Goal: Task Accomplishment & Management: Complete application form

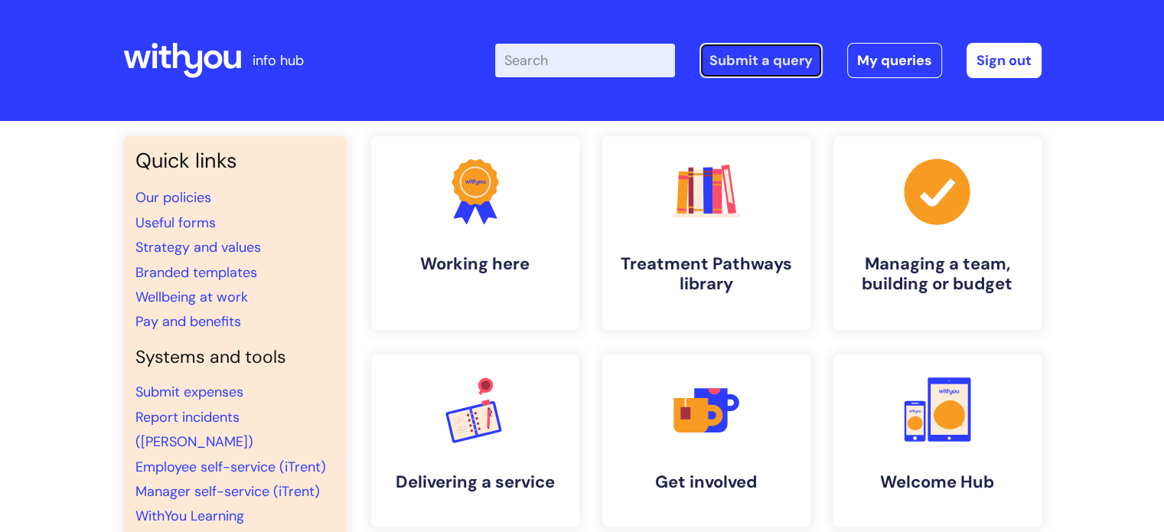
click at [761, 60] on link "Submit a query" at bounding box center [760, 60] width 123 height 35
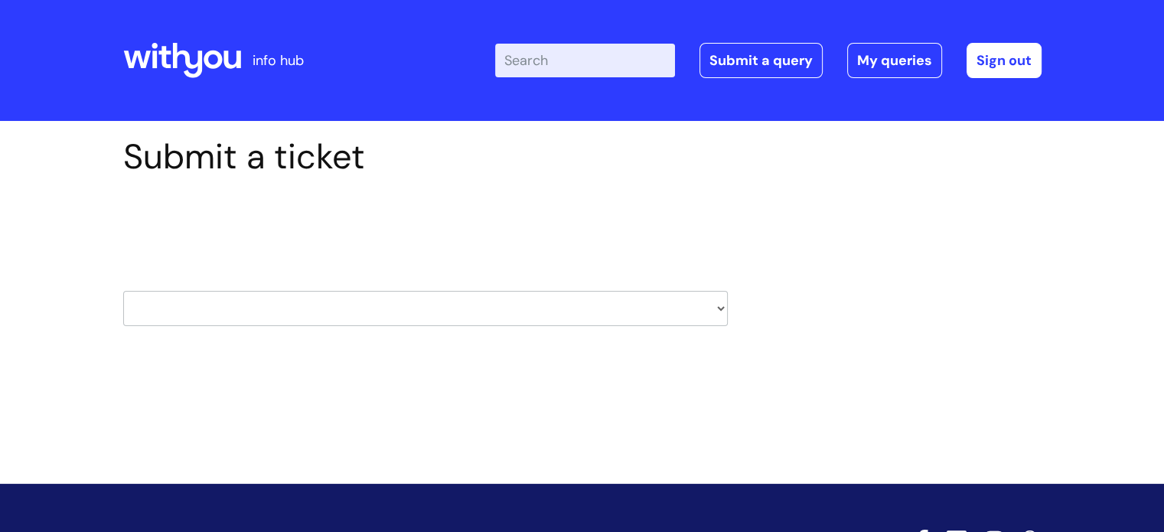
click at [715, 310] on select "HR / People IT and Support Clinical Drug Alerts Finance Accounts Data Support T…" at bounding box center [425, 308] width 604 height 35
click at [719, 308] on select "HR / People IT and Support Clinical Drug Alerts Finance Accounts Data Support T…" at bounding box center [425, 308] width 604 height 35
select select "hr_/_people"
click at [123, 291] on select "HR / People IT and Support Clinical Drug Alerts Finance Accounts Data Support T…" at bounding box center [425, 308] width 604 height 35
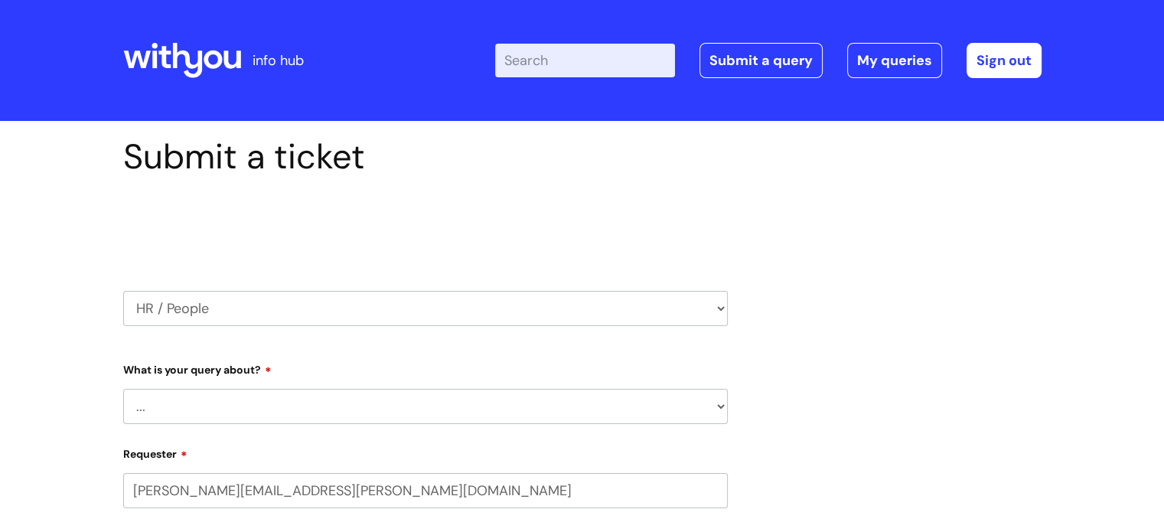
select select "80004286582"
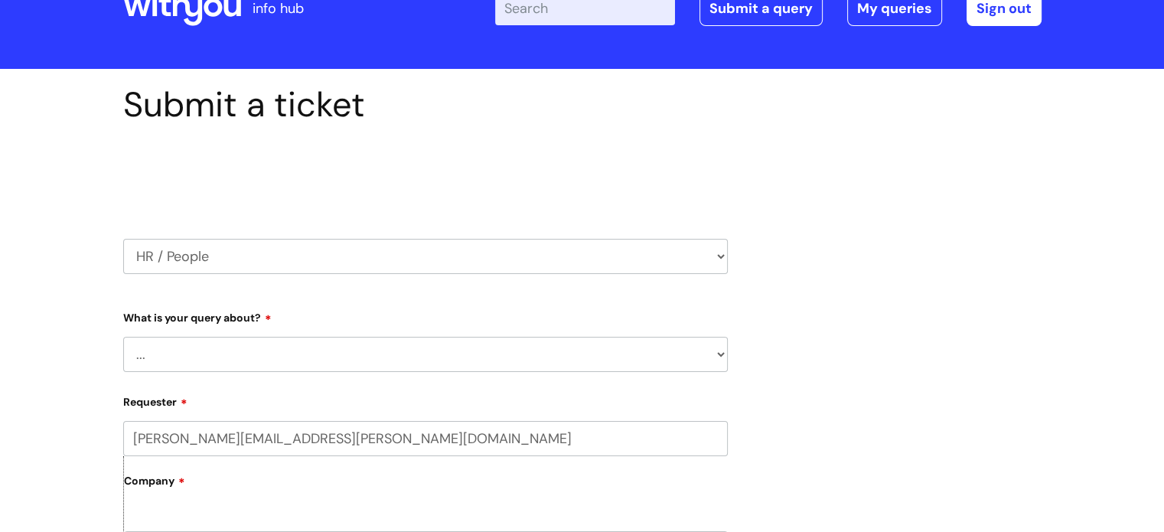
scroll to position [77, 0]
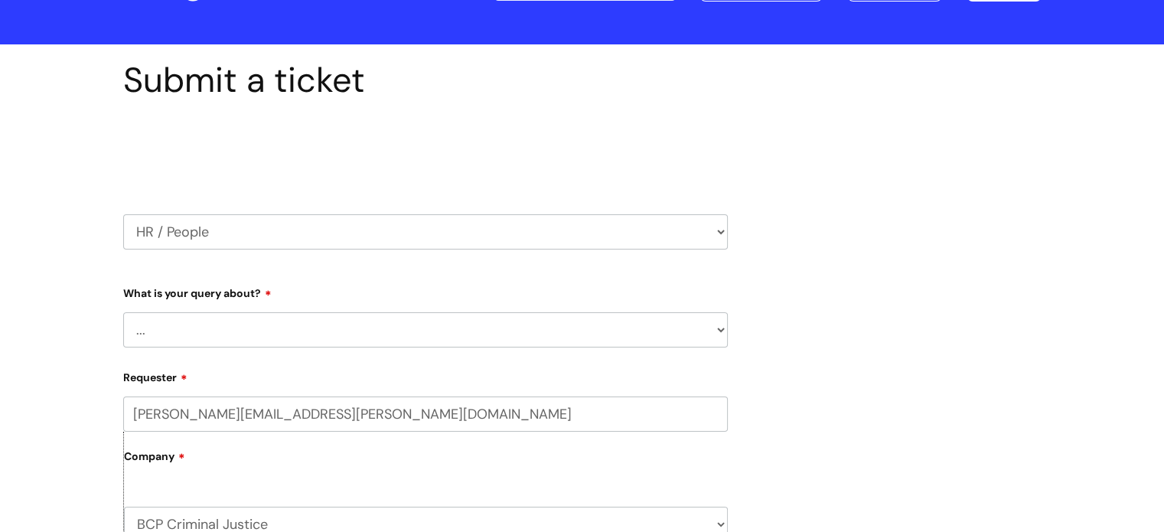
click at [718, 327] on select "... Absence Query Holiday Query Employee change request General HR Query iTrent…" at bounding box center [425, 329] width 604 height 35
select select "iTrent"
click at [123, 312] on select "... Absence Query Holiday Query Employee change request General HR Query iTrent…" at bounding box center [425, 329] width 604 height 35
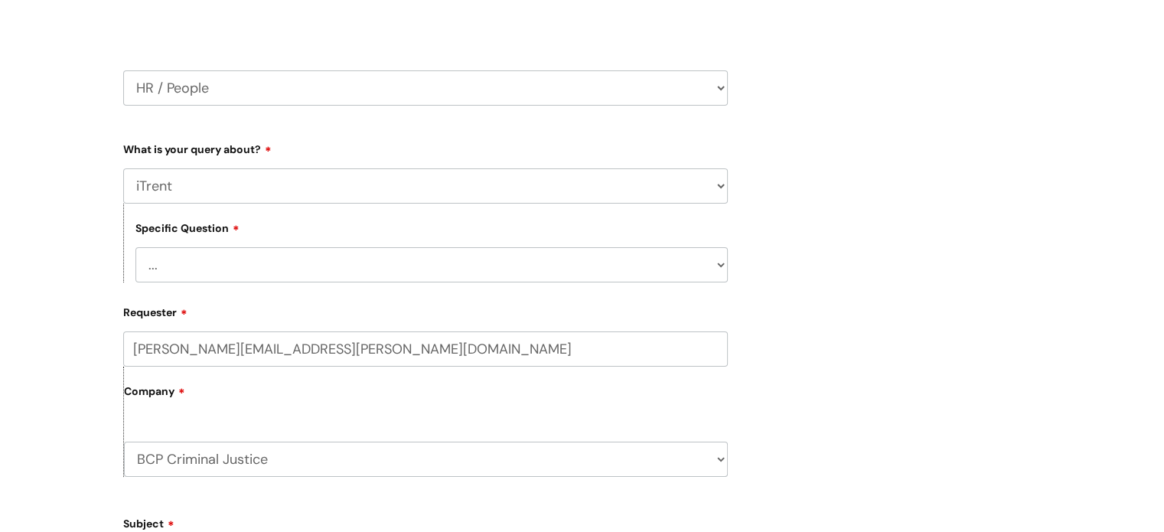
scroll to position [230, 0]
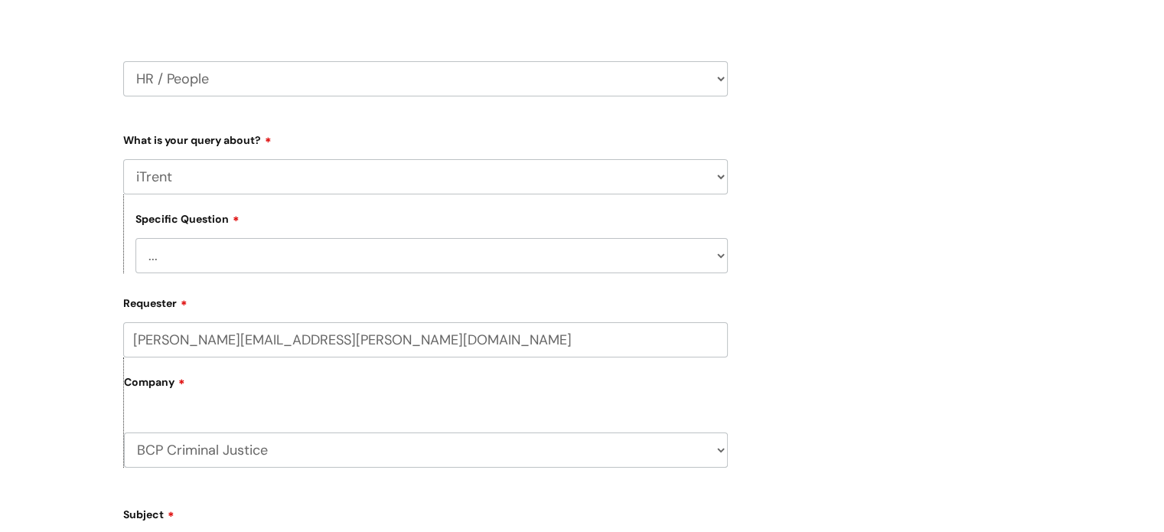
click at [718, 259] on select "... I can’t log in to iTrent I need to change someone’s line manager Issue with…" at bounding box center [431, 255] width 592 height 35
select select "I need to change someone’s line manager"
click at [135, 238] on select "... I can’t log in to iTrent I need to change someone’s line manager Issue with…" at bounding box center [431, 255] width 592 height 35
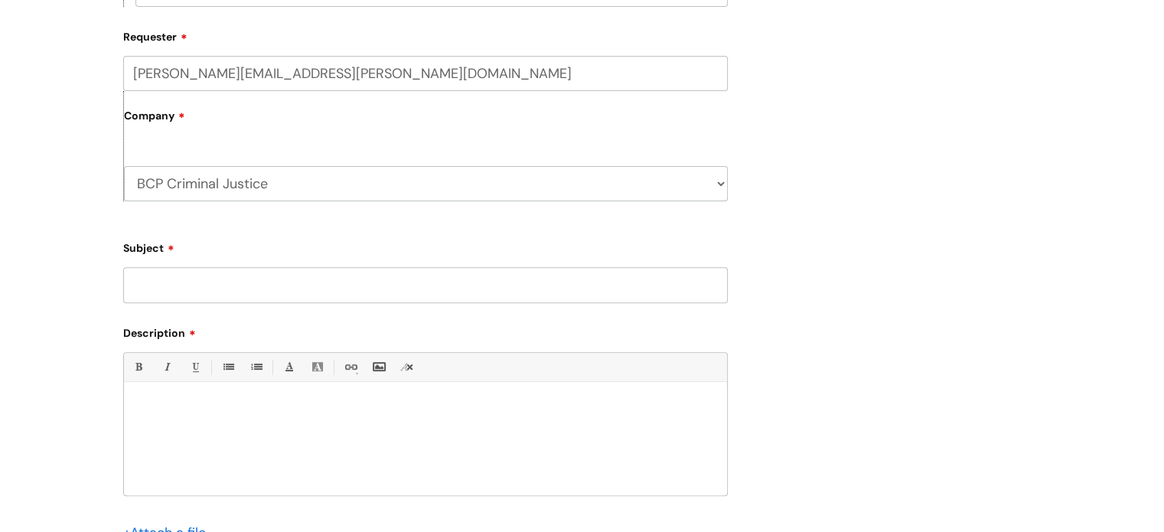
scroll to position [536, 0]
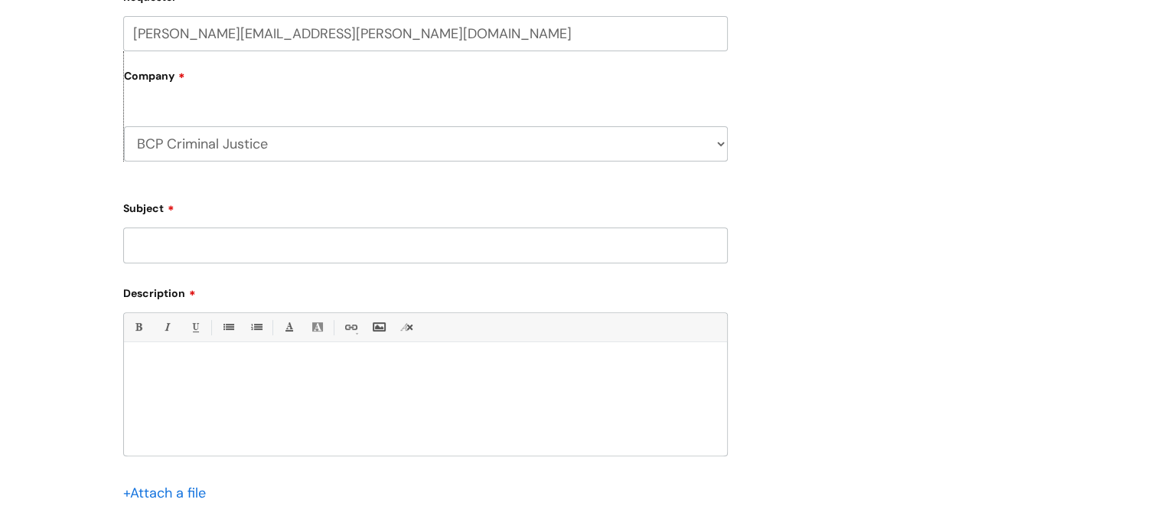
click at [304, 243] on input "Subject" at bounding box center [425, 244] width 604 height 35
type input "Return Itrent to manager"
click at [153, 373] on p at bounding box center [425, 368] width 580 height 14
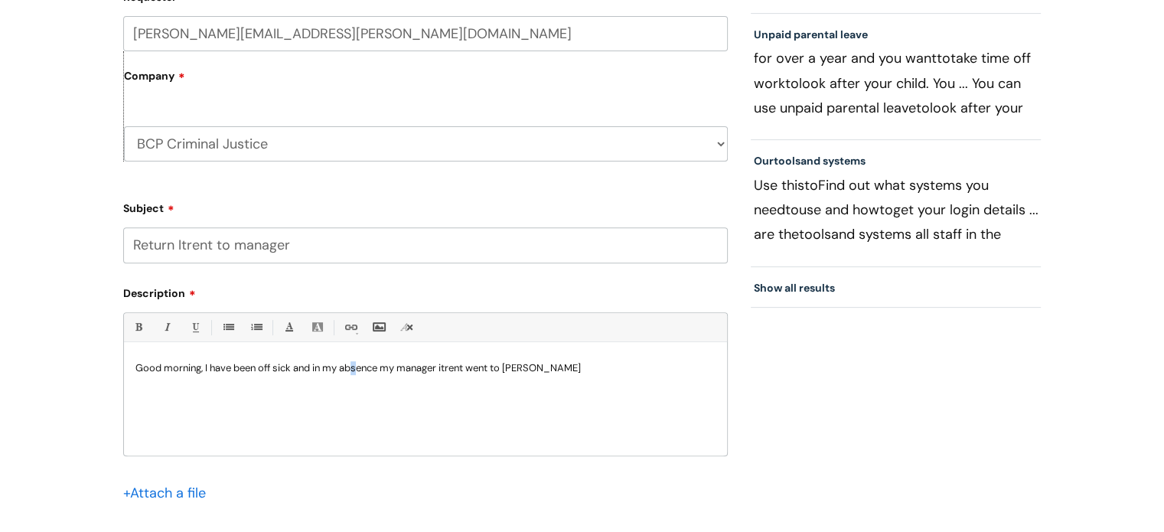
drag, startPoint x: 355, startPoint y: 370, endPoint x: 358, endPoint y: 400, distance: 30.8
click at [358, 400] on div "Good morning, I have been off sick and in my absence my manager itrent went to …" at bounding box center [425, 403] width 603 height 106
click at [605, 370] on p "Good morning, I have been off sick and in my absence, my manager itrent went to…" at bounding box center [425, 368] width 580 height 14
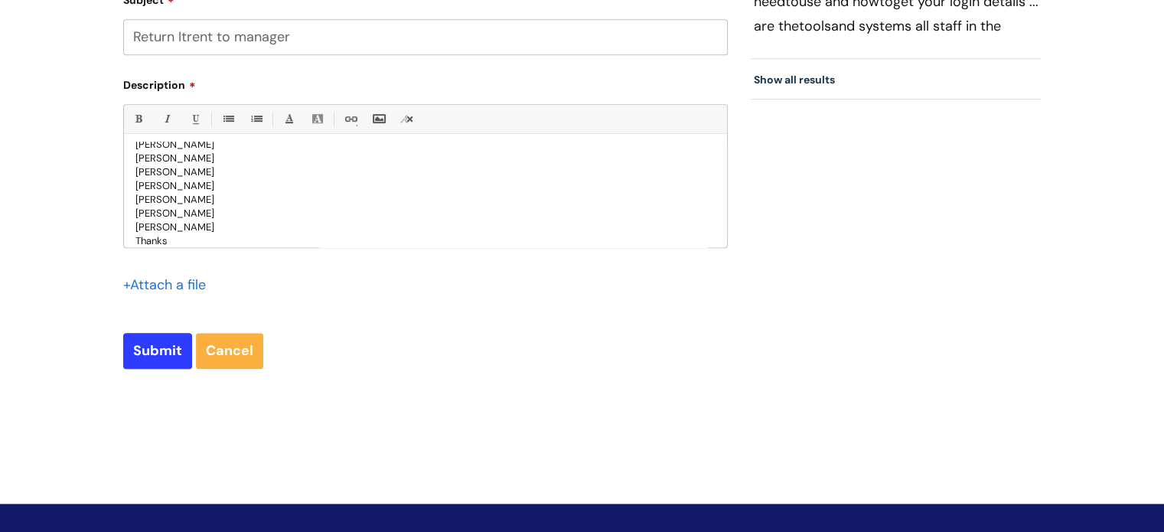
scroll to position [765, 0]
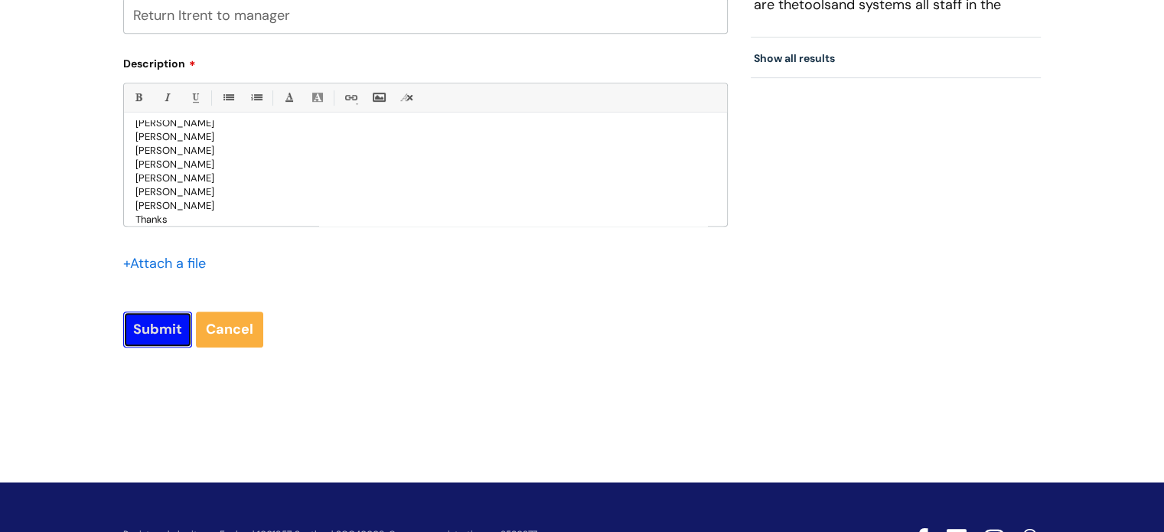
click at [168, 332] on input "Submit" at bounding box center [157, 328] width 69 height 35
type input "Please Wait..."
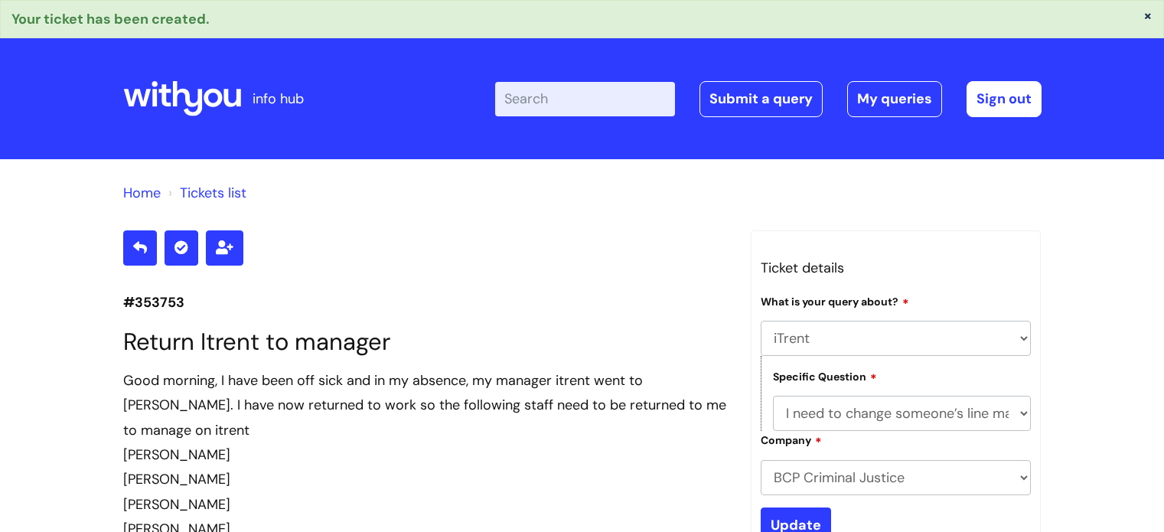
select select "iTrent"
select select "I need to change someone’s line manager"
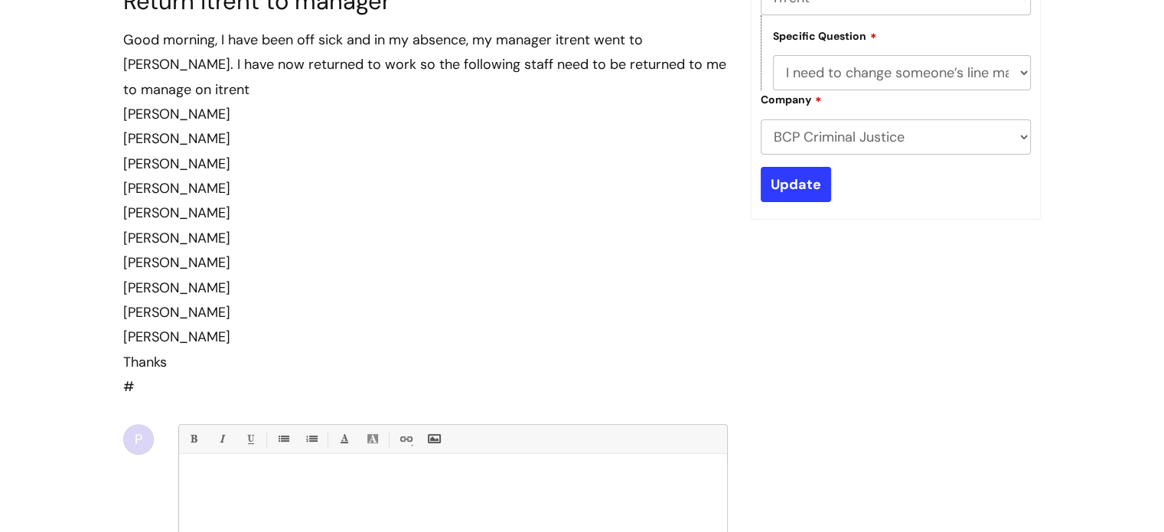
scroll to position [324, 0]
